Goal: Information Seeking & Learning: Learn about a topic

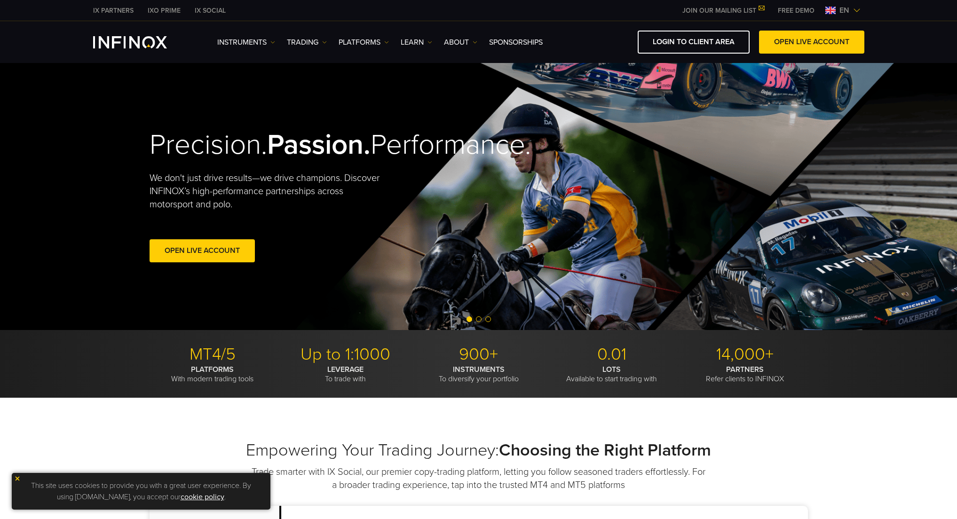
click at [853, 16] on div "IX PARTNERS IXO PRIME IX SOCIAL JOIN OUR MAILING LIST Never Miss a Trading Oppo…" at bounding box center [478, 10] width 771 height 21
click at [853, 13] on img at bounding box center [857, 11] width 8 height 8
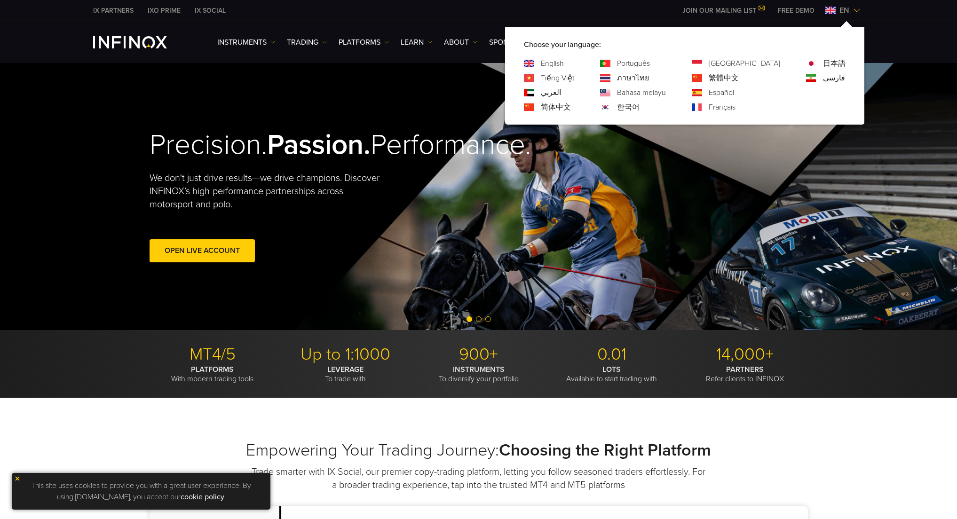
click at [657, 108] on div "한국어" at bounding box center [633, 107] width 66 height 11
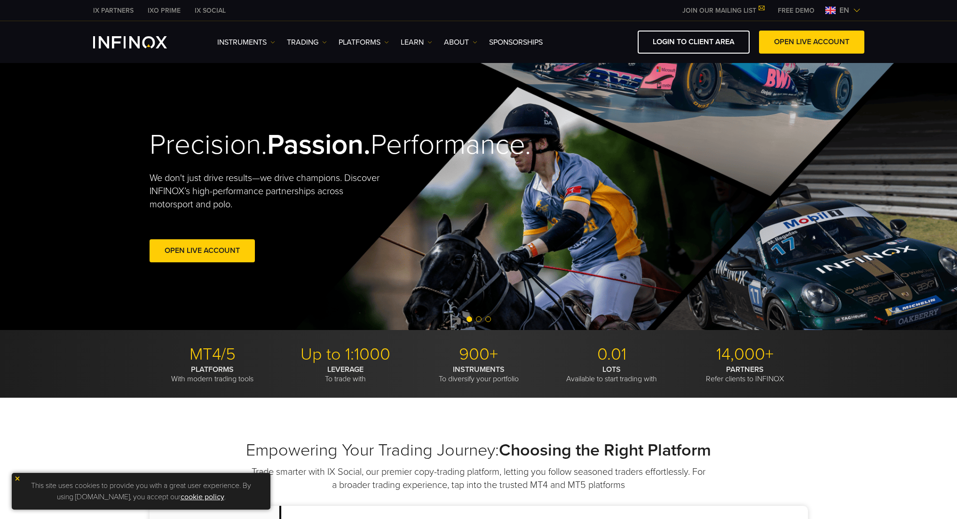
click at [854, 7] on img at bounding box center [857, 11] width 8 height 8
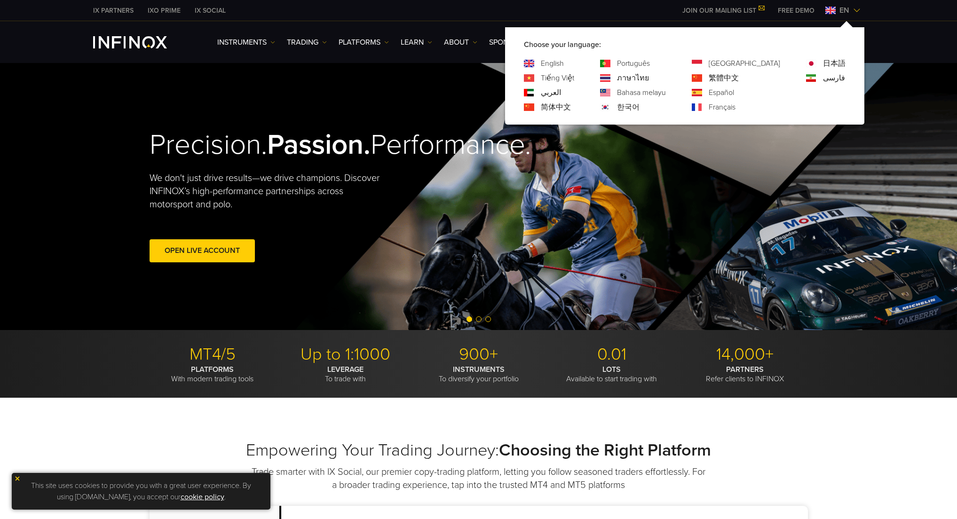
click at [640, 106] on link "한국어" at bounding box center [628, 107] width 23 height 11
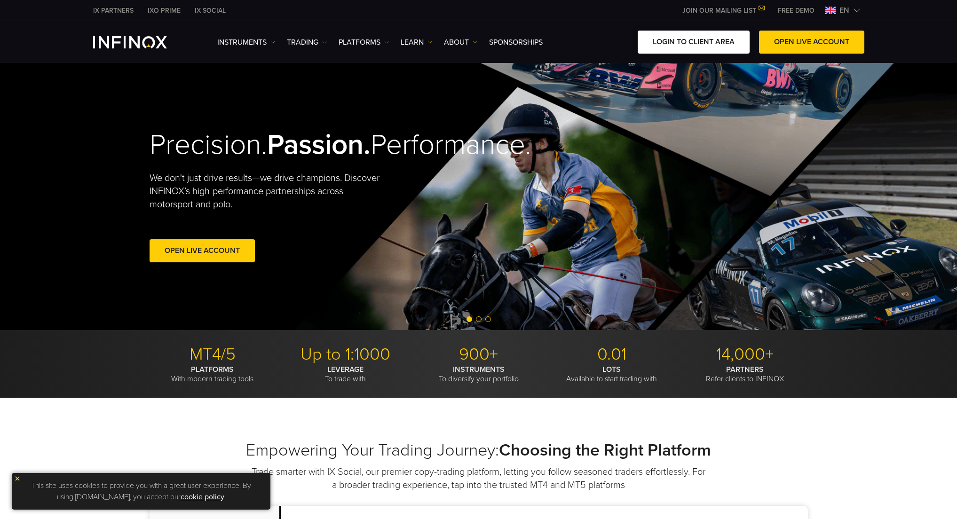
click at [710, 47] on link "LOGIN TO CLIENT AREA" at bounding box center [694, 42] width 112 height 23
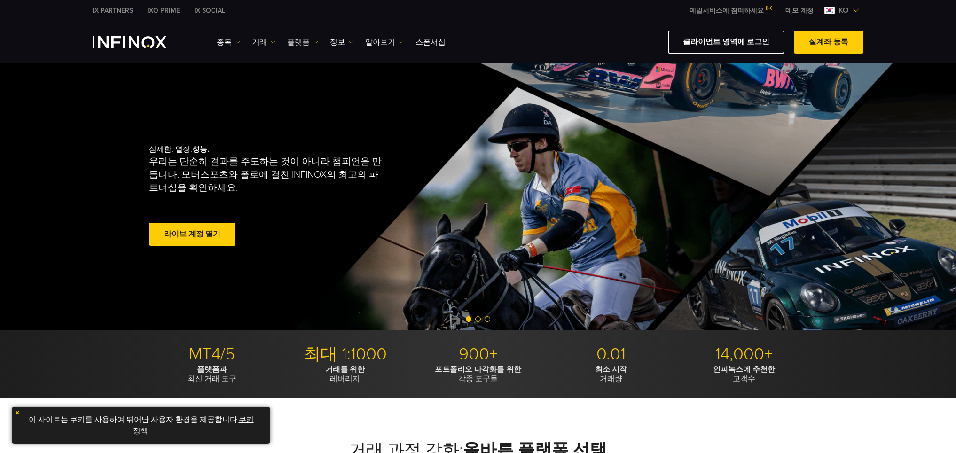
click at [297, 42] on link "플랫폼" at bounding box center [302, 42] width 31 height 11
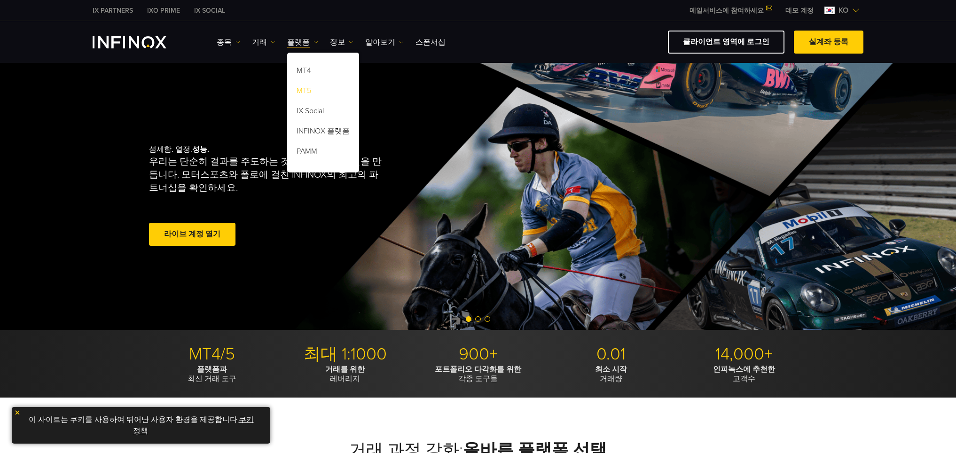
click at [312, 85] on link "MT5" at bounding box center [323, 92] width 72 height 20
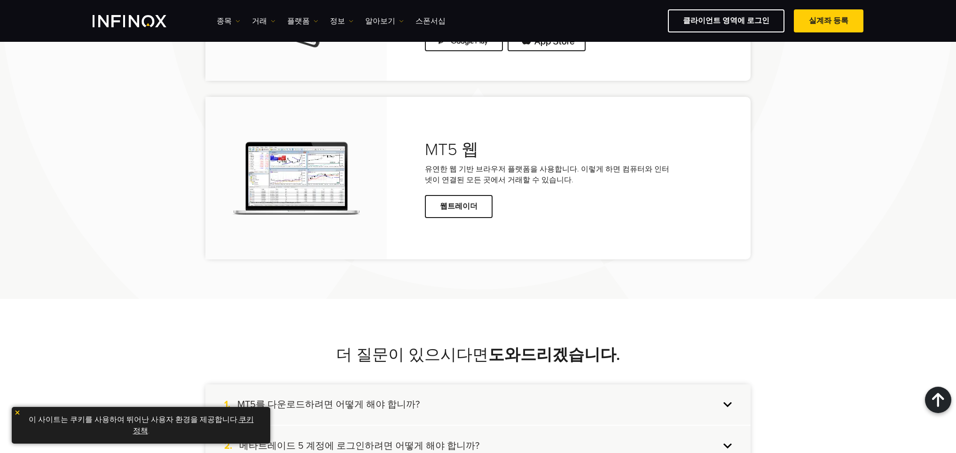
scroll to position [2442, 0]
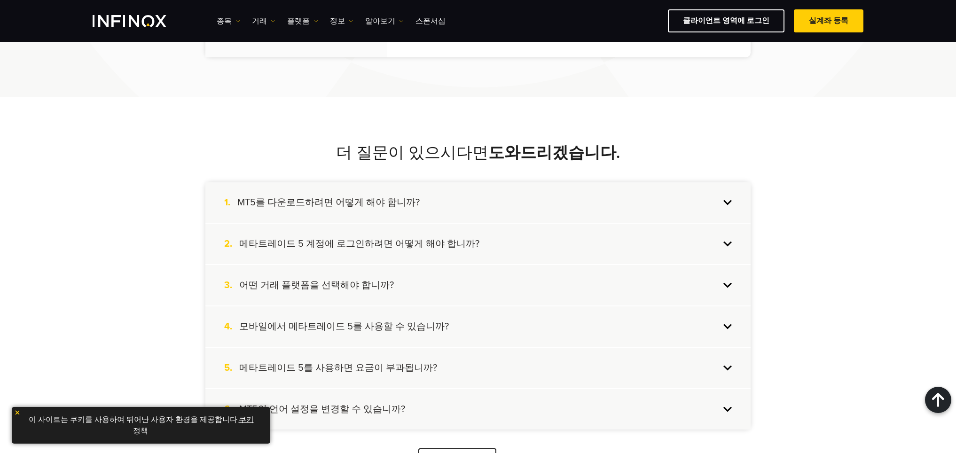
click at [393, 197] on h4 "MT5를 다운로드하려면 어떻게 해야 합니까?" at bounding box center [328, 203] width 182 height 12
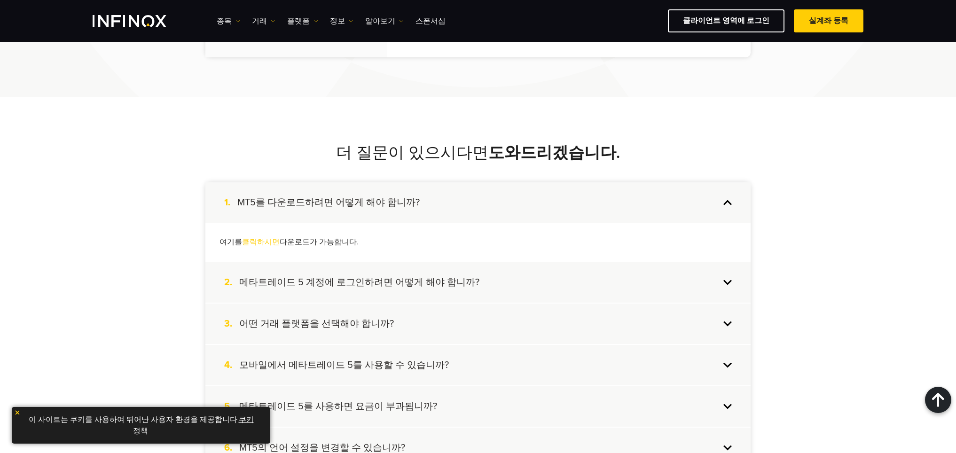
click at [422, 291] on div "2. 메타트레이드 5 계정에 로그인하려면 어떻게 해야 합니까?" at bounding box center [477, 282] width 545 height 40
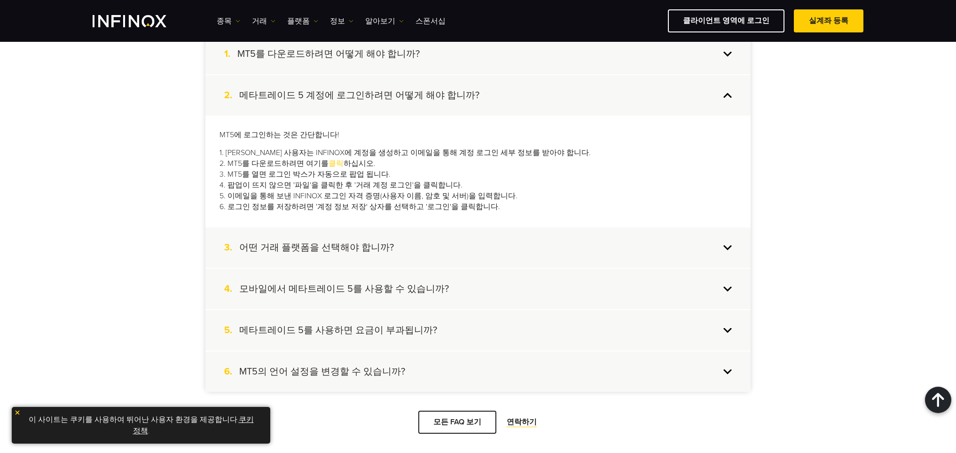
scroll to position [2595, 0]
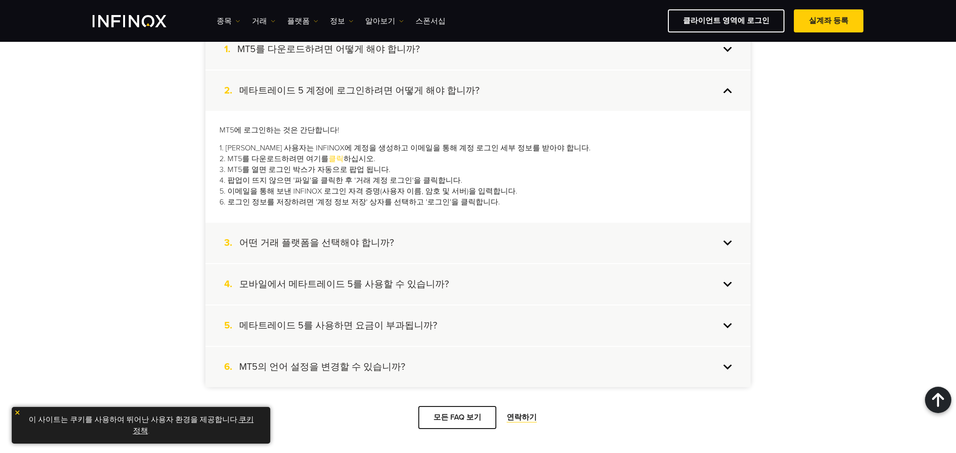
click at [594, 226] on div "3. 어떤 거래 플랫폼을 선택해야 합니까?" at bounding box center [477, 243] width 545 height 40
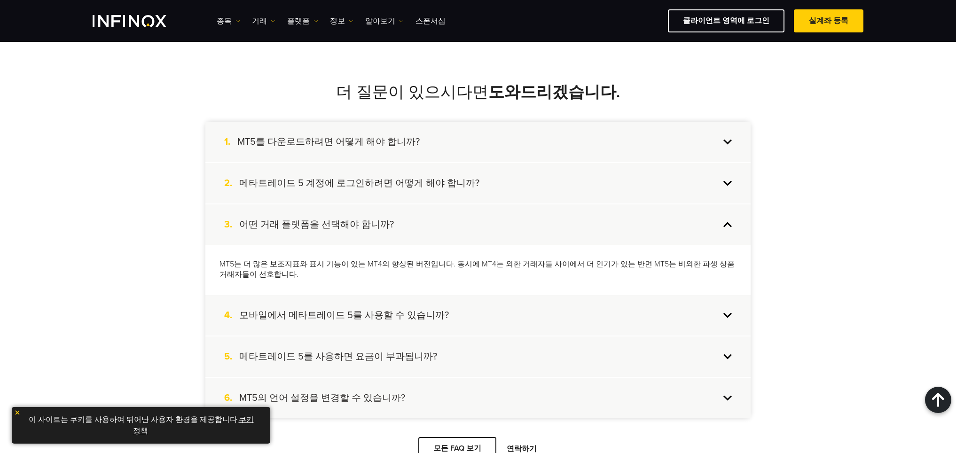
scroll to position [2446, 0]
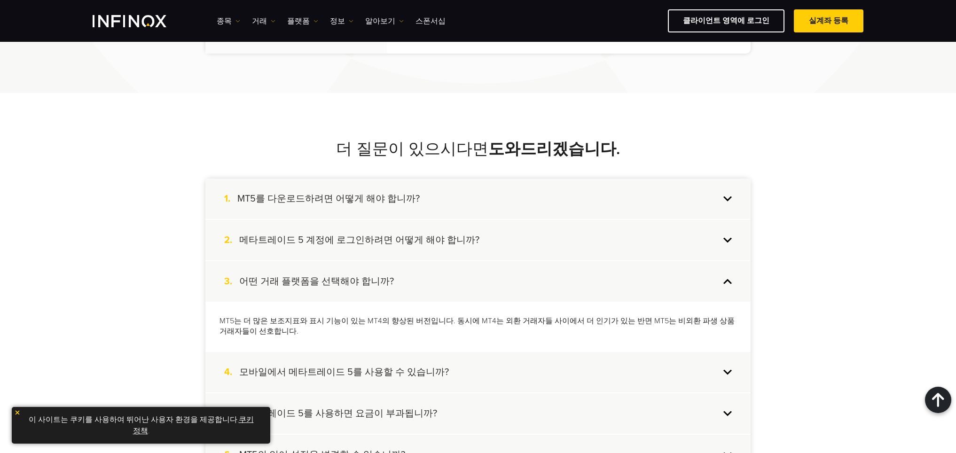
click at [517, 229] on div "2. 메타트레이드 5 계정에 로그인하려면 어떻게 해야 합니까?" at bounding box center [477, 240] width 545 height 40
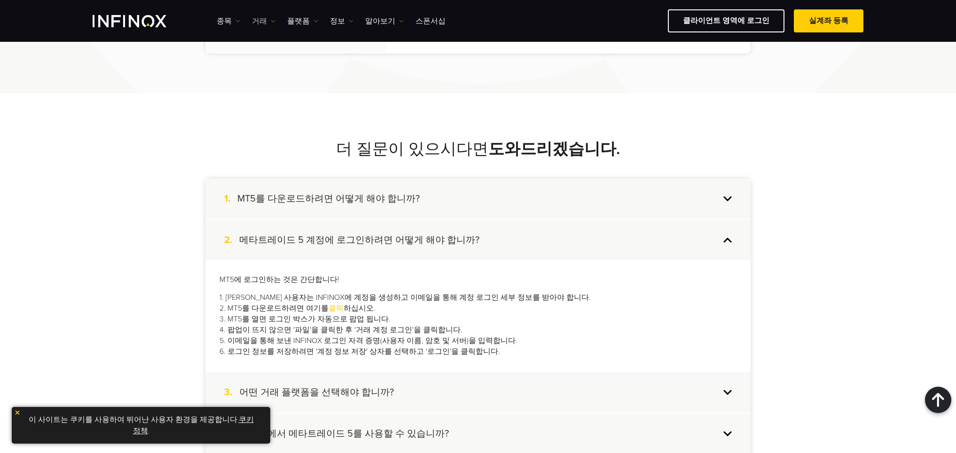
click at [252, 21] on link "거래" at bounding box center [264, 21] width 24 height 11
click at [277, 74] on link "시장 시간" at bounding box center [277, 71] width 51 height 20
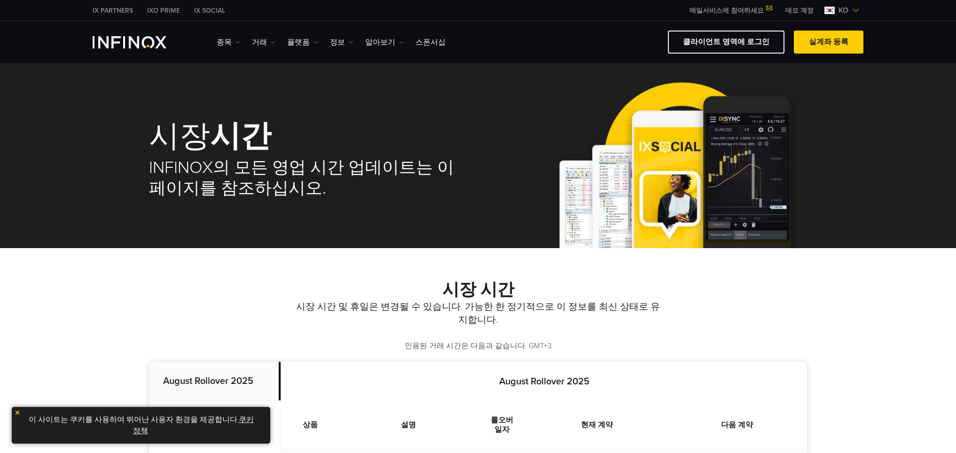
click at [263, 43] on link "거래" at bounding box center [264, 42] width 24 height 11
click at [224, 40] on link "종목" at bounding box center [229, 42] width 24 height 11
click at [150, 42] on img "INFINOX Logo" at bounding box center [130, 42] width 74 height 12
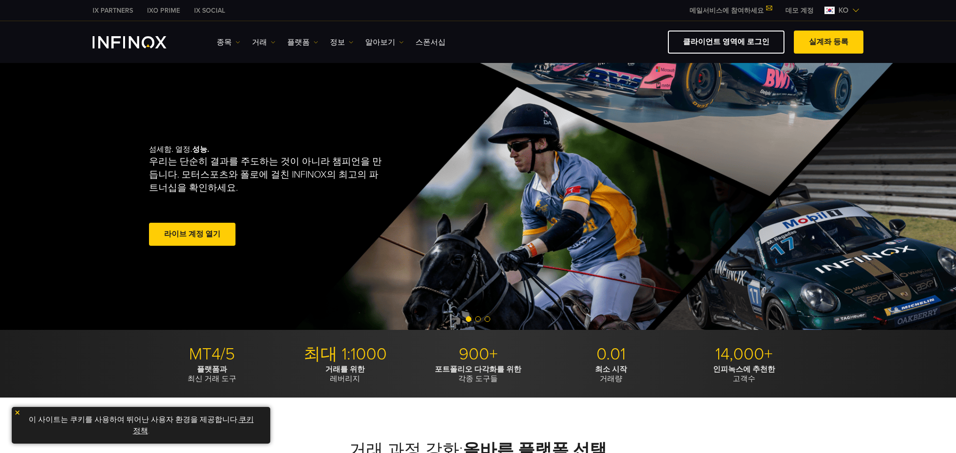
click at [855, 14] on img at bounding box center [857, 11] width 8 height 8
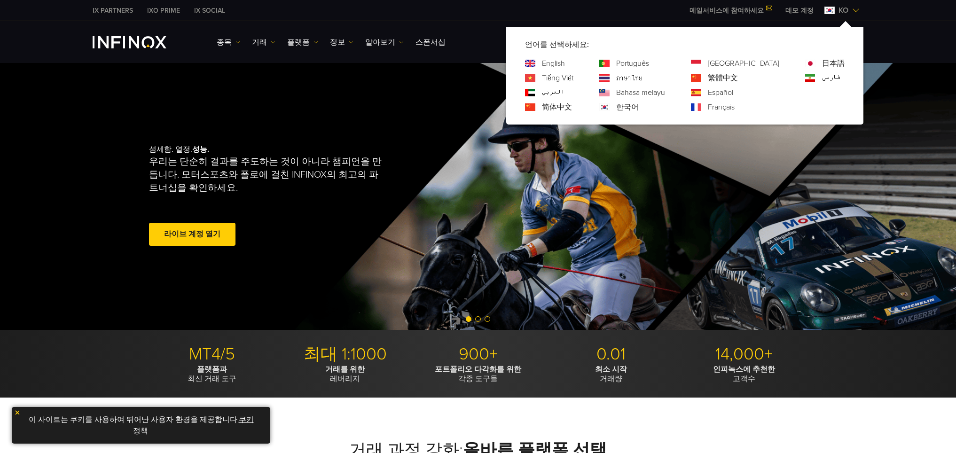
drag, startPoint x: 854, startPoint y: 11, endPoint x: 832, endPoint y: 7, distance: 22.5
click at [853, 11] on img at bounding box center [857, 11] width 8 height 8
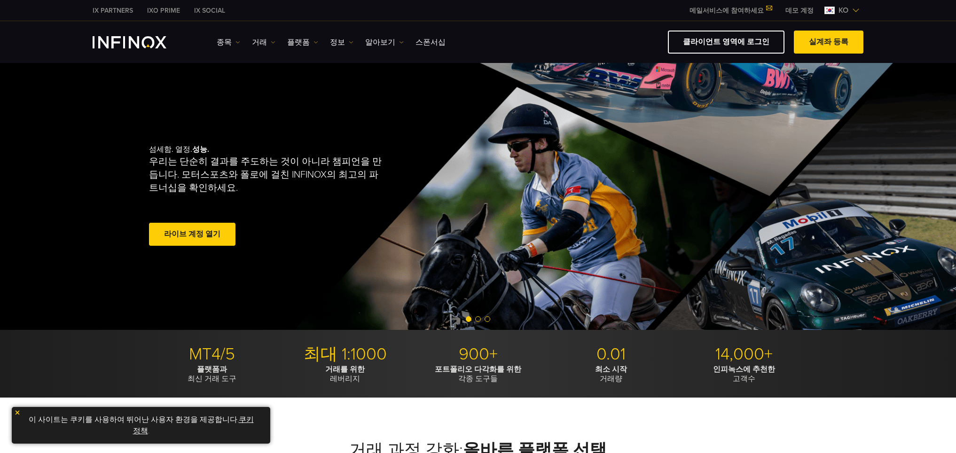
click at [741, 9] on link "메일서비스에 참여하세요" at bounding box center [731, 11] width 96 height 8
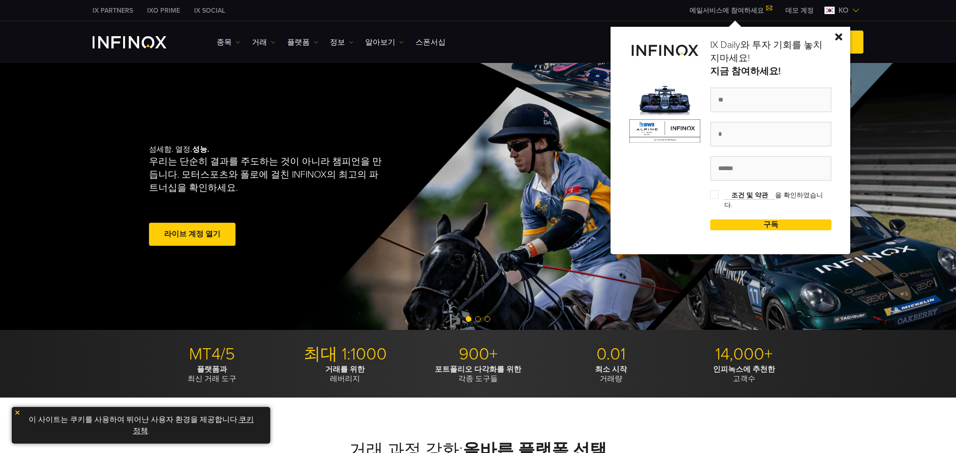
click at [741, 9] on link "메일서비스에 참여하세요" at bounding box center [731, 11] width 96 height 8
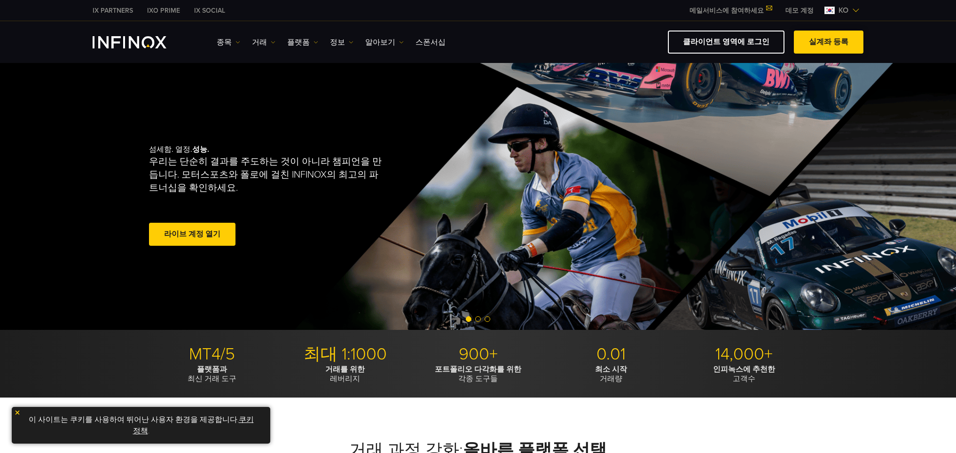
click at [834, 36] on link "실계좌 등록" at bounding box center [829, 42] width 70 height 23
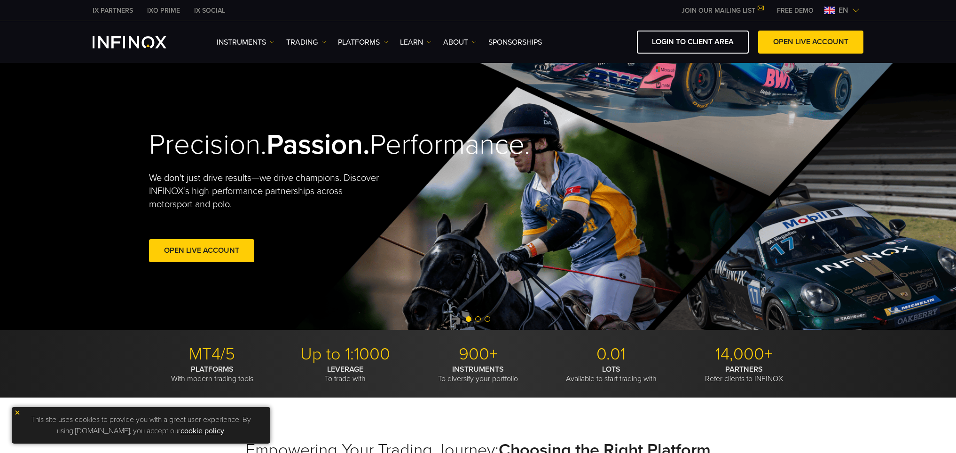
click at [315, 45] on link "TRADING" at bounding box center [306, 42] width 40 height 11
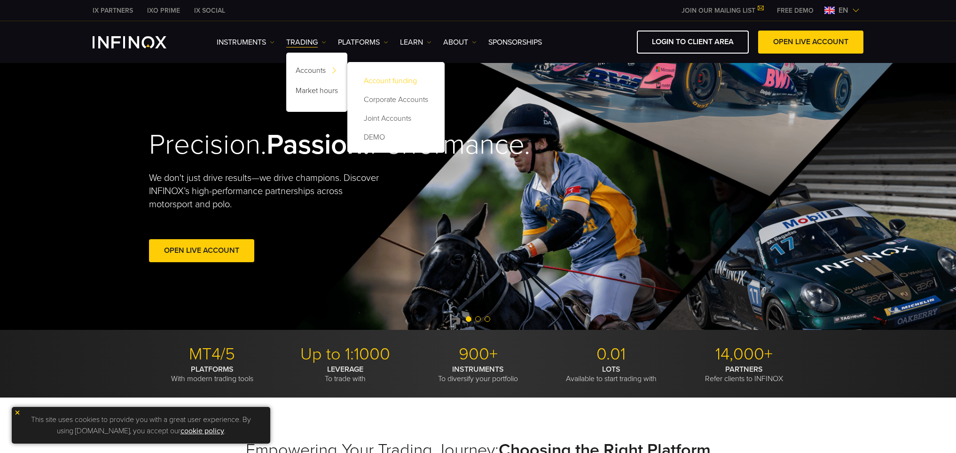
click at [374, 76] on link "Account funding" at bounding box center [396, 80] width 79 height 19
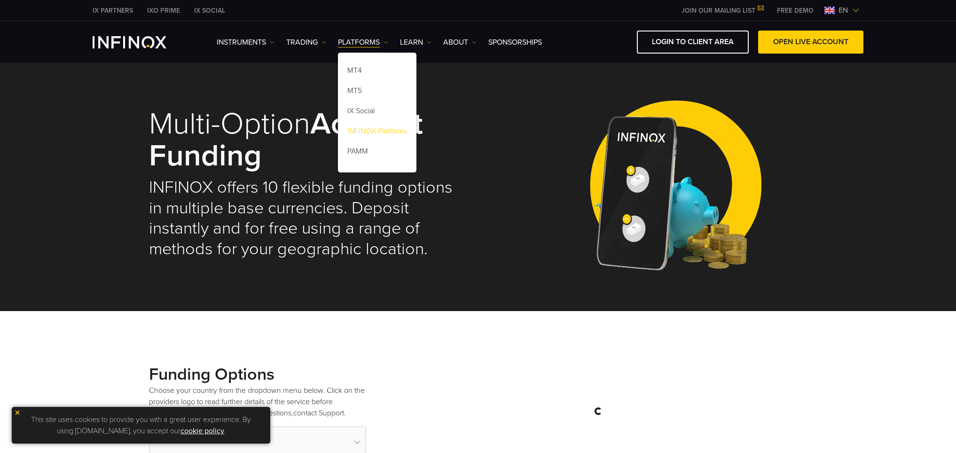
click at [363, 131] on link "INFINOX Platforms" at bounding box center [377, 133] width 79 height 20
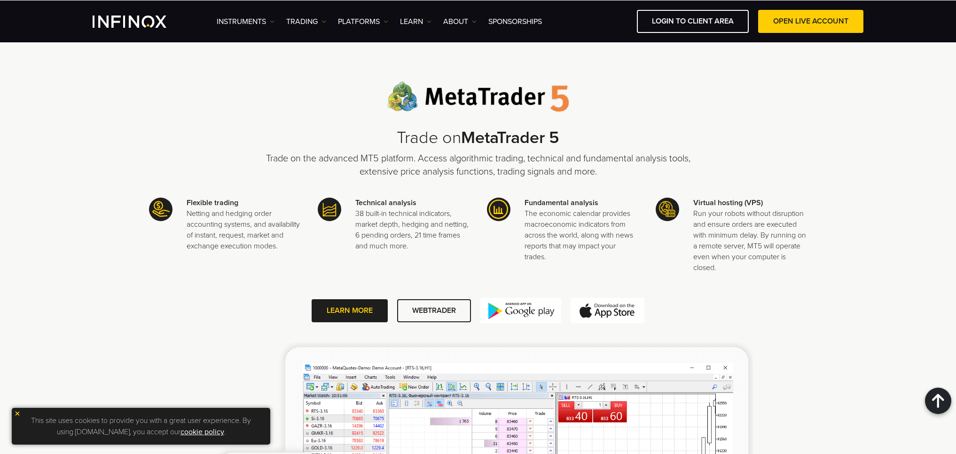
scroll to position [1210, 0]
